Goal: Information Seeking & Learning: Compare options

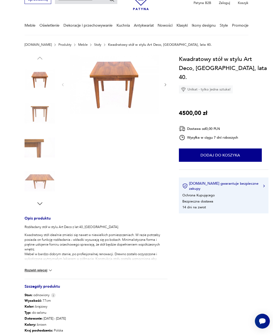
click at [94, 44] on link "Stoły" at bounding box center [97, 45] width 7 height 4
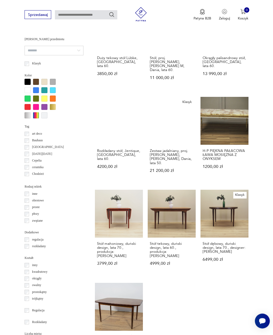
scroll to position [403, 0]
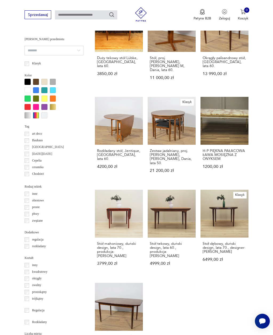
click at [120, 130] on link "Rozkładany stół, Jentique, [GEOGRAPHIC_DATA], lata 60. 4200,00 zł" at bounding box center [119, 139] width 48 height 85
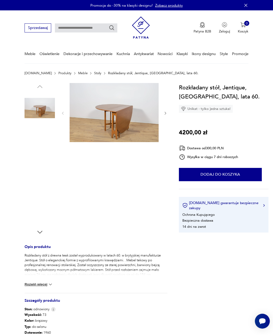
click at [95, 112] on img at bounding box center [114, 112] width 89 height 59
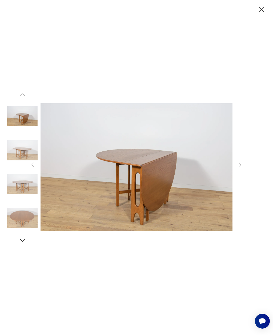
click at [239, 168] on icon "button" at bounding box center [240, 165] width 6 height 6
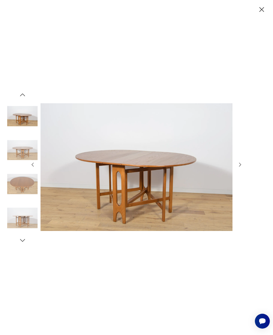
click at [242, 168] on icon "button" at bounding box center [240, 165] width 6 height 6
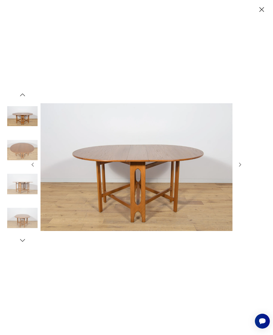
click at [239, 168] on icon "button" at bounding box center [240, 165] width 6 height 6
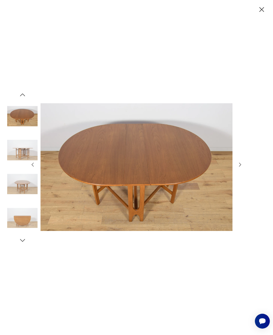
click at [242, 169] on div at bounding box center [136, 167] width 213 height 267
click at [239, 167] on icon "button" at bounding box center [240, 165] width 2 height 4
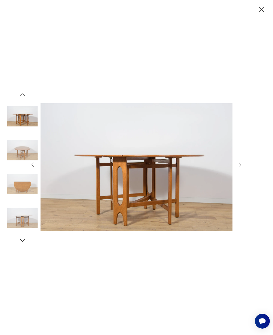
click at [242, 168] on icon "button" at bounding box center [240, 165] width 6 height 6
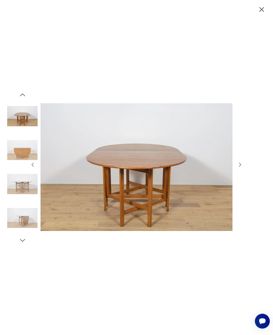
click at [242, 170] on div at bounding box center [136, 167] width 213 height 267
click at [238, 168] on icon "button" at bounding box center [240, 165] width 6 height 6
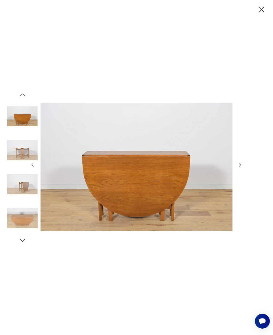
click at [240, 168] on icon "button" at bounding box center [240, 165] width 6 height 6
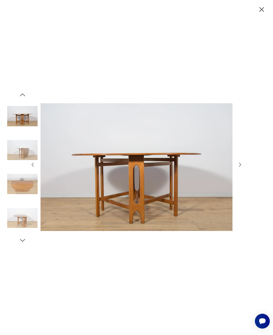
click at [241, 168] on icon "button" at bounding box center [240, 165] width 6 height 6
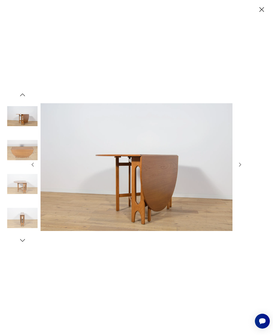
click at [242, 168] on icon "button" at bounding box center [240, 165] width 6 height 6
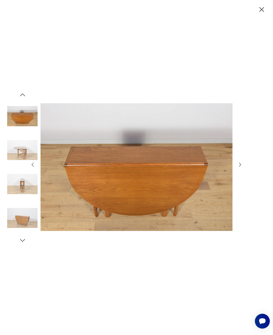
click at [242, 168] on icon "button" at bounding box center [240, 165] width 6 height 6
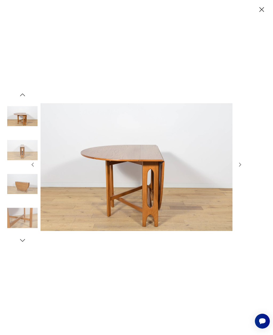
click at [242, 168] on icon "button" at bounding box center [240, 165] width 6 height 6
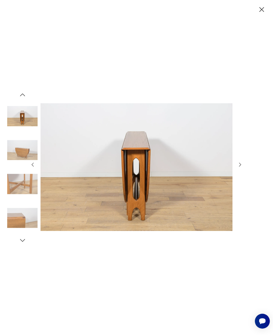
click at [241, 168] on icon "button" at bounding box center [240, 165] width 6 height 6
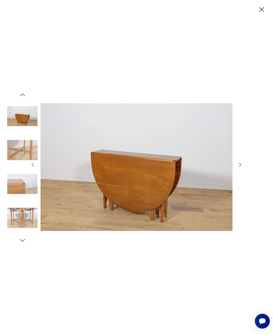
click at [241, 168] on icon "button" at bounding box center [240, 165] width 6 height 6
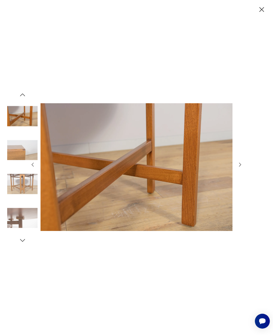
click at [241, 168] on icon "button" at bounding box center [240, 165] width 6 height 6
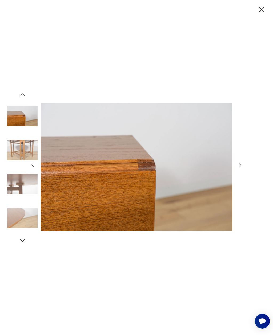
click at [241, 169] on div at bounding box center [136, 167] width 213 height 267
click at [259, 12] on icon "button" at bounding box center [261, 9] width 9 height 9
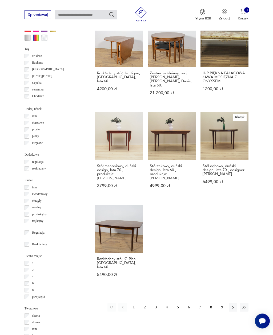
scroll to position [520, 0]
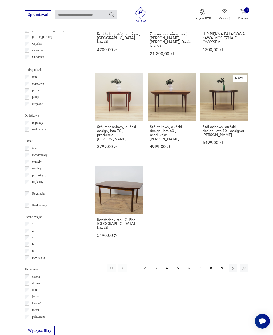
click at [234, 268] on icon "button" at bounding box center [232, 268] width 5 height 5
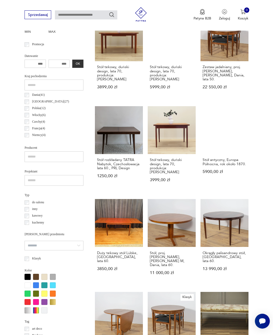
scroll to position [123, 0]
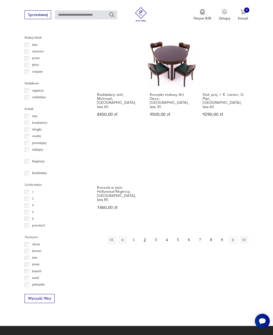
click at [232, 238] on icon "button" at bounding box center [232, 240] width 5 height 5
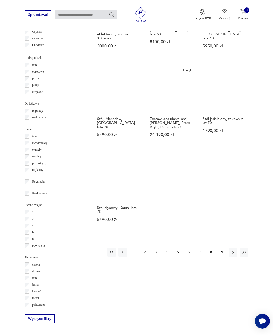
scroll to position [532, 0]
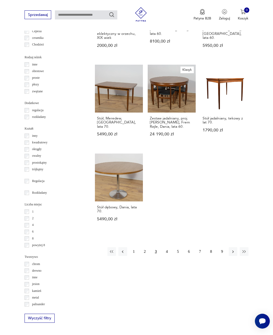
click at [233, 254] on icon "button" at bounding box center [232, 252] width 5 height 5
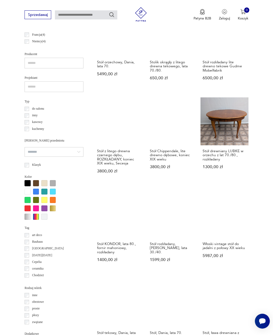
scroll to position [343, 0]
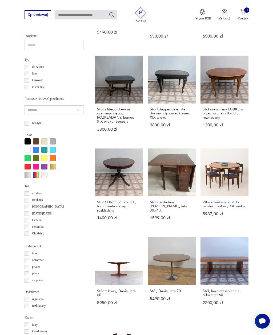
click at [174, 191] on link "Stół rozkładany, [PERSON_NAME], lata 30./40. 1599,00 zł" at bounding box center [172, 189] width 48 height 81
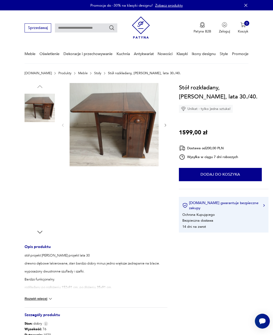
click at [45, 145] on img at bounding box center [39, 142] width 30 height 30
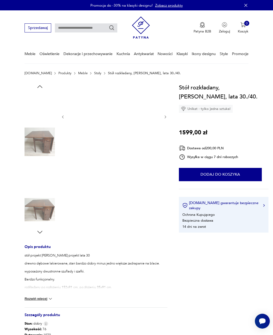
click at [41, 176] on img at bounding box center [39, 176] width 30 height 30
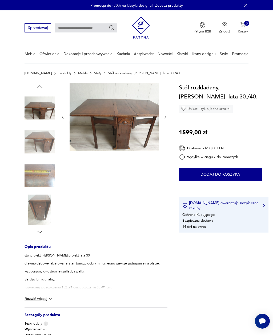
click at [46, 183] on img at bounding box center [39, 176] width 30 height 30
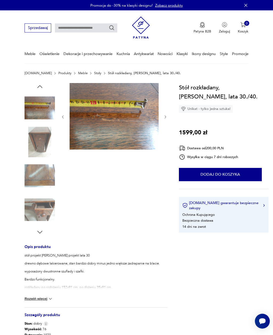
click at [45, 180] on img at bounding box center [39, 176] width 30 height 30
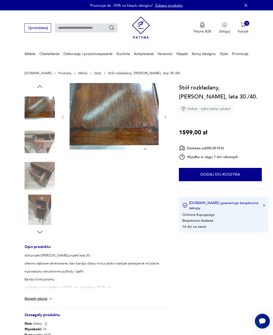
click at [44, 202] on img at bounding box center [39, 210] width 30 height 30
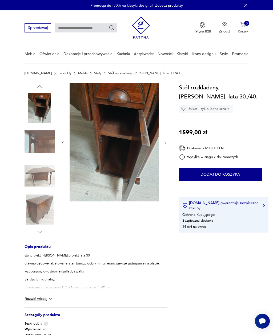
click at [42, 205] on img at bounding box center [39, 210] width 30 height 30
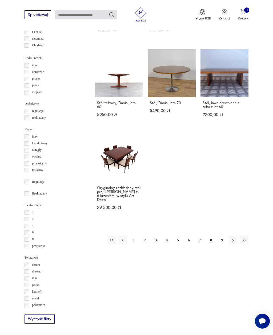
click at [231, 243] on icon "button" at bounding box center [232, 240] width 5 height 5
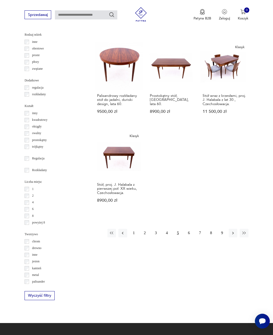
scroll to position [555, 0]
click at [228, 237] on div "1 2 3 4 5 6 7 8 9" at bounding box center [177, 233] width 141 height 9
click at [231, 235] on icon "button" at bounding box center [232, 233] width 5 height 5
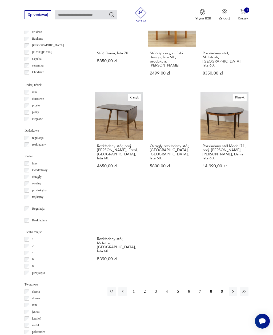
scroll to position [505, 0]
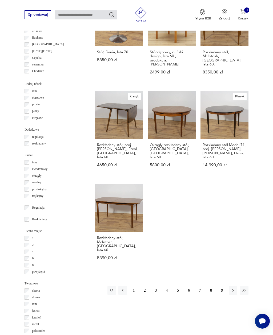
click at [231, 288] on icon "button" at bounding box center [232, 290] width 5 height 5
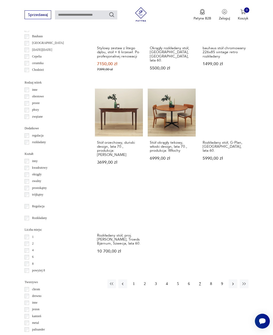
scroll to position [507, 0]
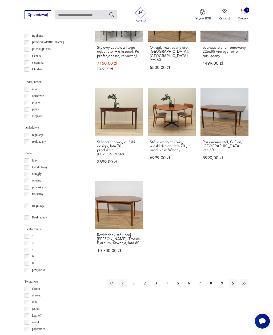
click at [232, 286] on icon "button" at bounding box center [232, 283] width 5 height 5
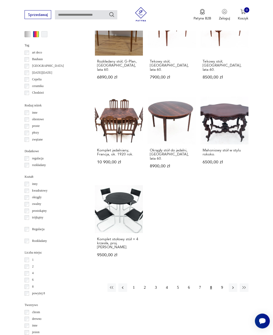
scroll to position [485, 0]
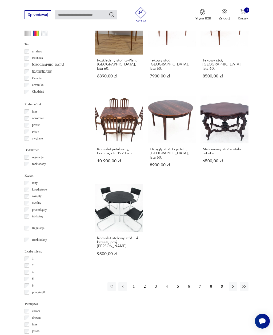
click at [233, 288] on icon "button" at bounding box center [233, 286] width 2 height 3
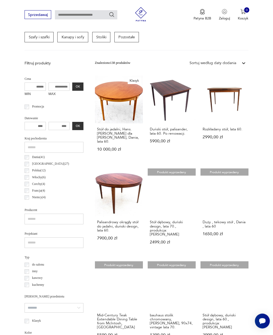
scroll to position [137, 0]
